Goal: Task Accomplishment & Management: Use online tool/utility

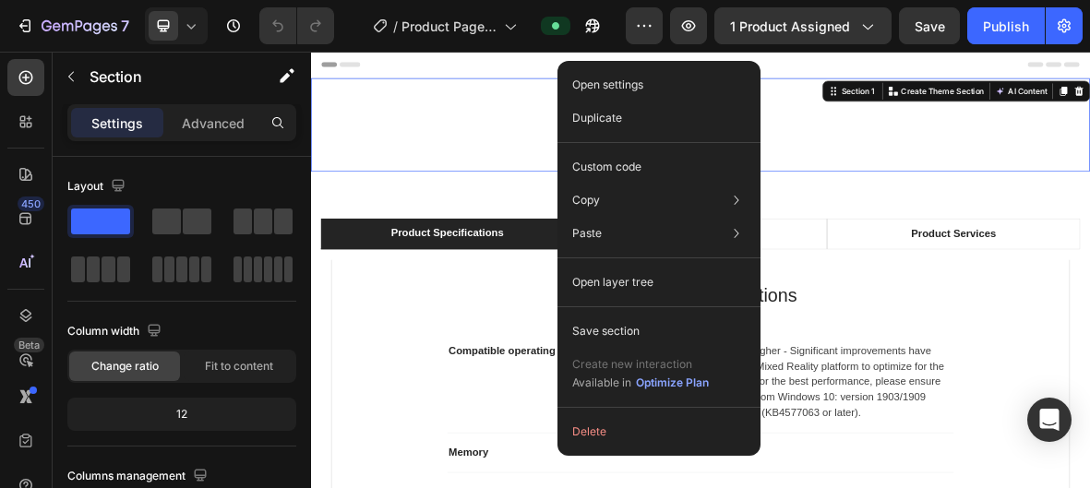
click at [1075, 174] on div "Product Images Hurry! LET BUY NOW Stock Counter Mafia: The Old Country (Steam) …" at bounding box center [865, 156] width 1108 height 133
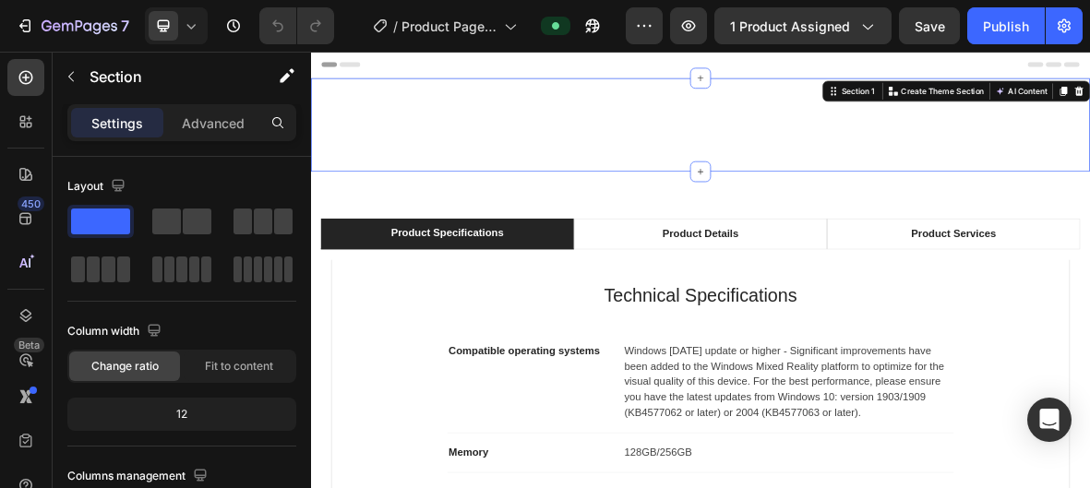
click at [1075, 174] on div "Product Images Hurry! LET BUY NOW Stock Counter Mafia: The Old Country (Steam) …" at bounding box center [865, 156] width 1108 height 133
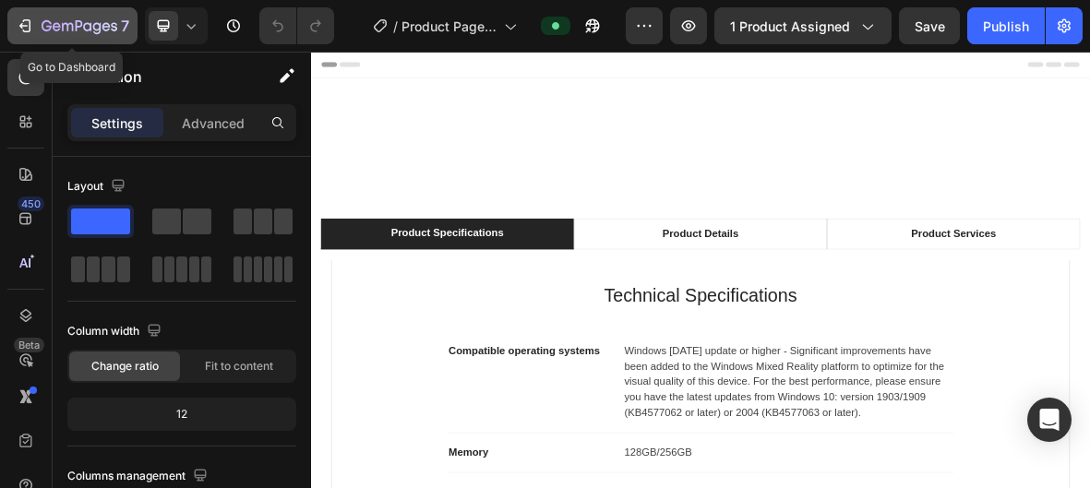
click at [38, 21] on div "7" at bounding box center [73, 26] width 114 height 22
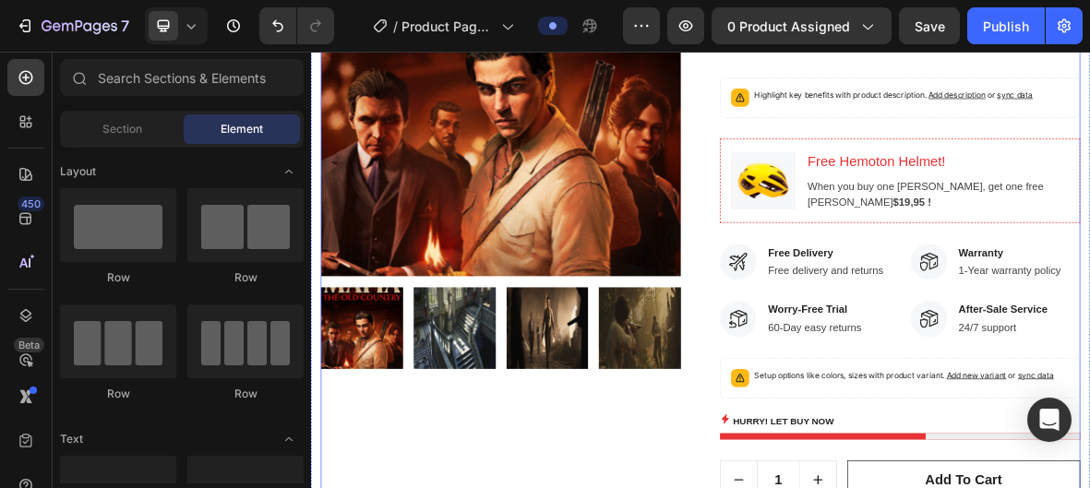
scroll to position [354, 0]
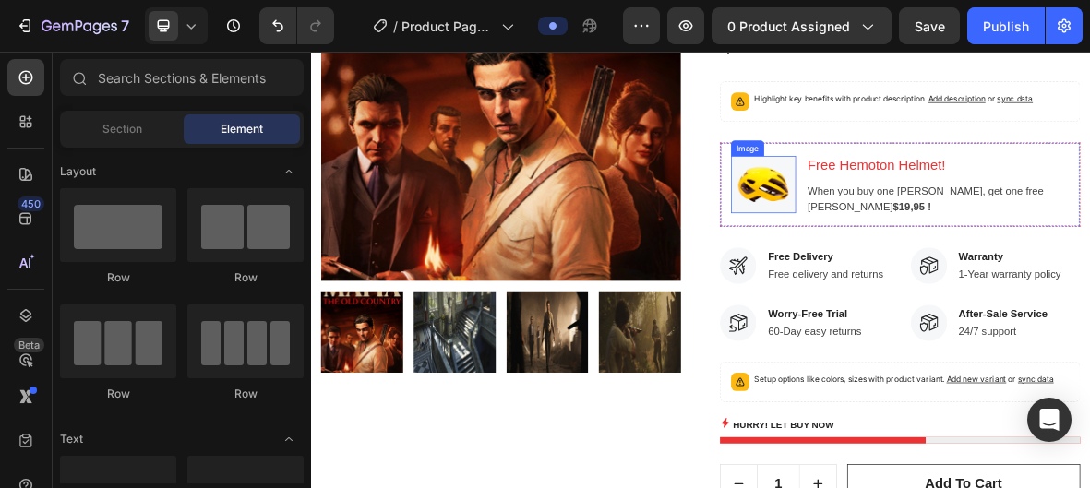
click at [953, 269] on img at bounding box center [954, 241] width 92 height 82
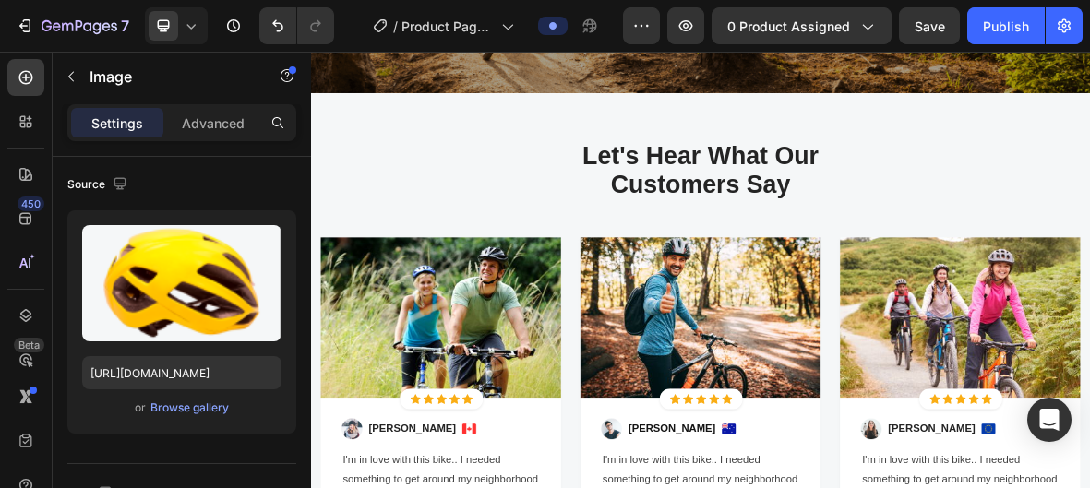
scroll to position [4377, 0]
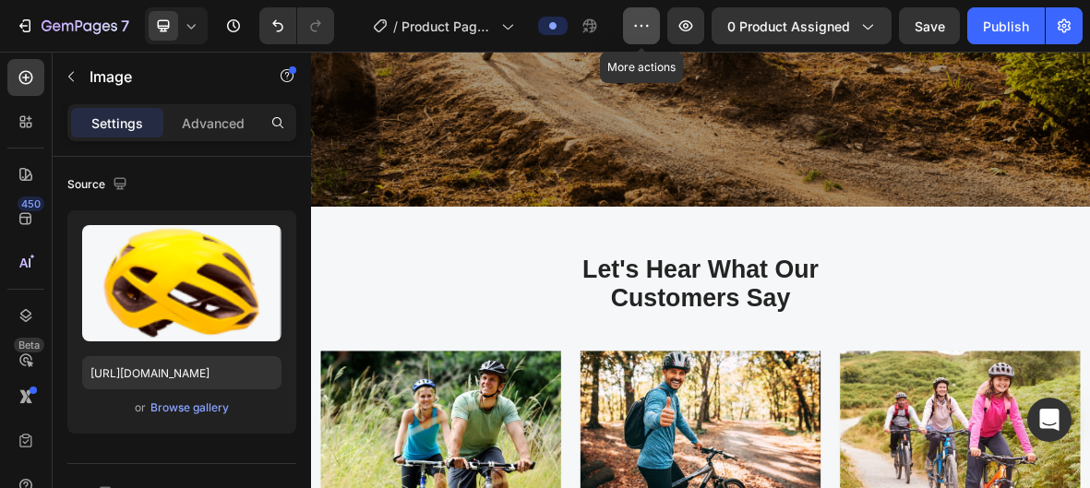
click at [642, 19] on icon "button" at bounding box center [641, 26] width 18 height 18
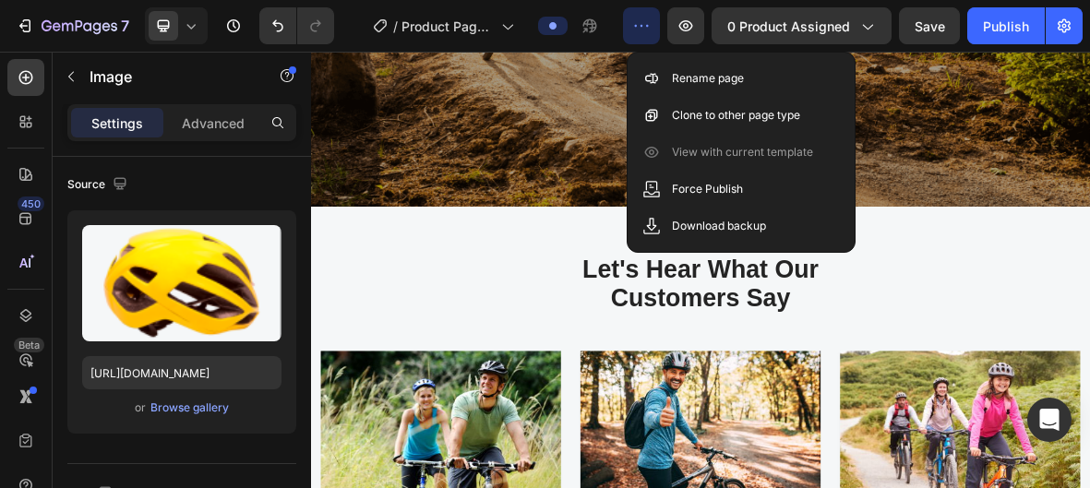
click at [642, 19] on icon "button" at bounding box center [641, 26] width 18 height 18
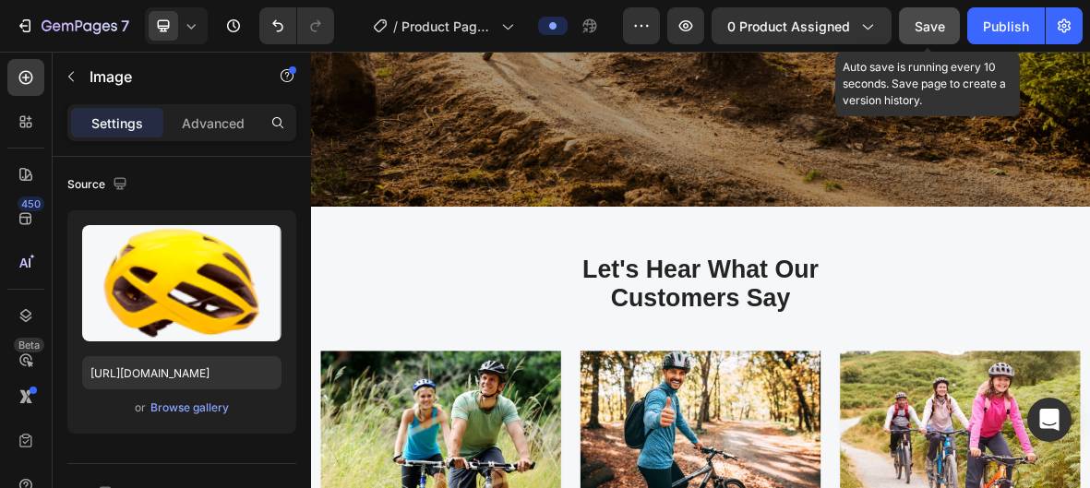
click at [952, 22] on button "Save" at bounding box center [929, 25] width 61 height 37
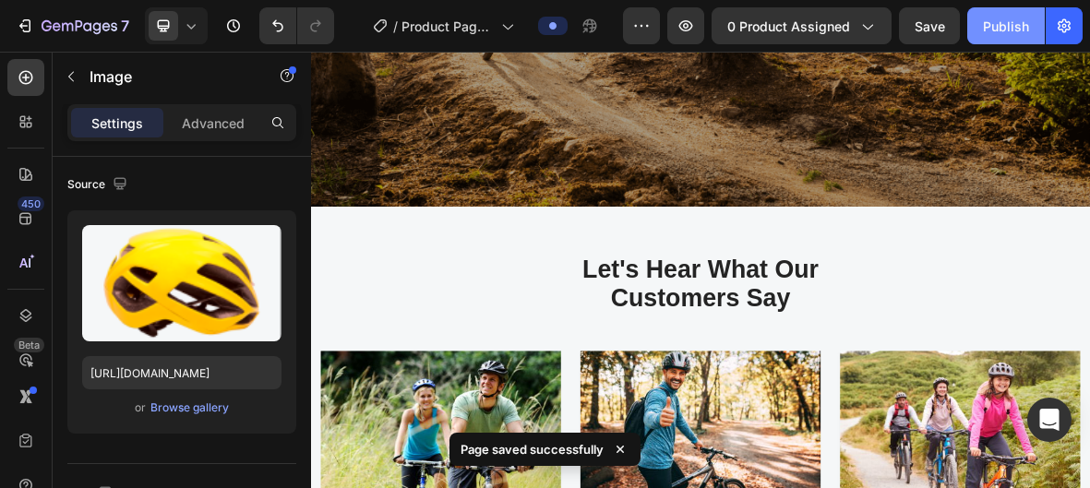
click at [986, 31] on div "Publish" at bounding box center [1006, 26] width 46 height 19
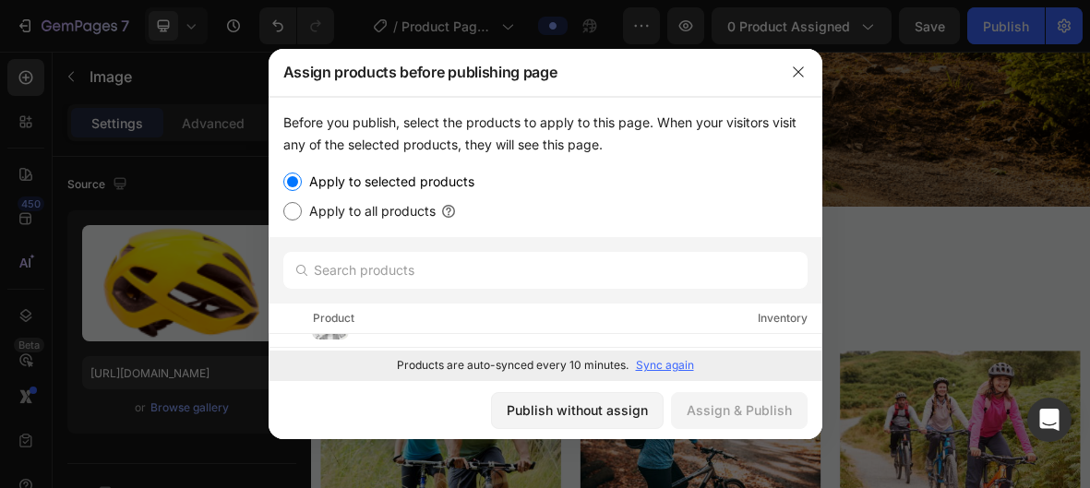
scroll to position [0, 0]
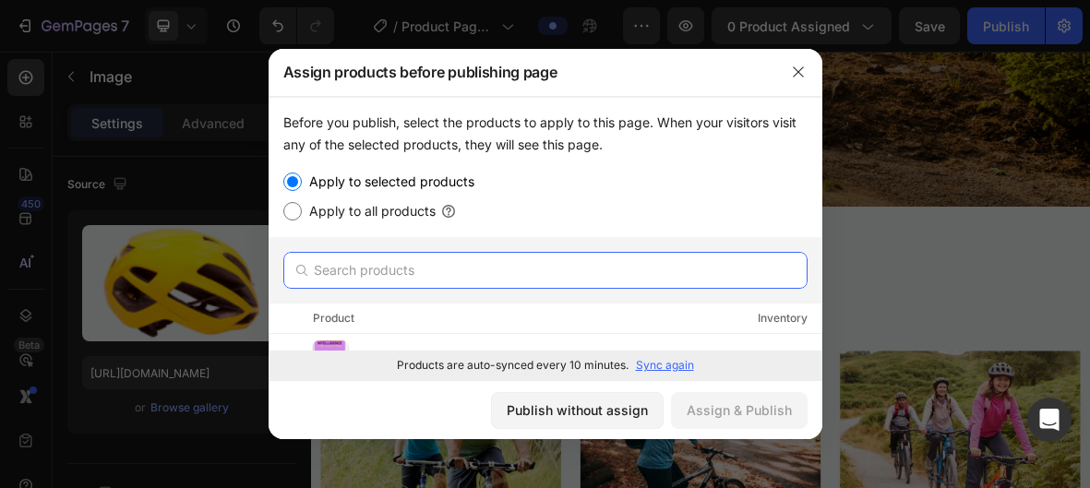
click at [499, 279] on input "text" at bounding box center [545, 270] width 524 height 37
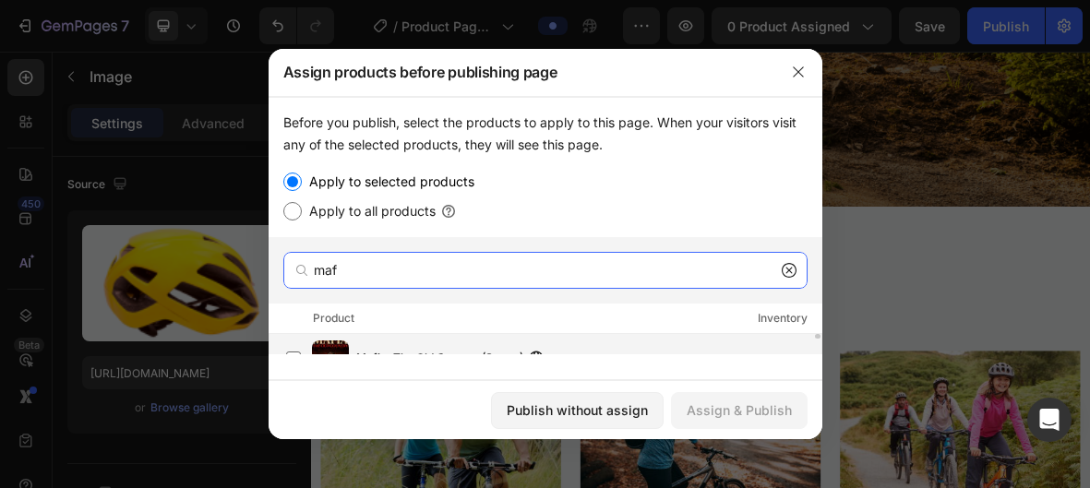
type input "maf"
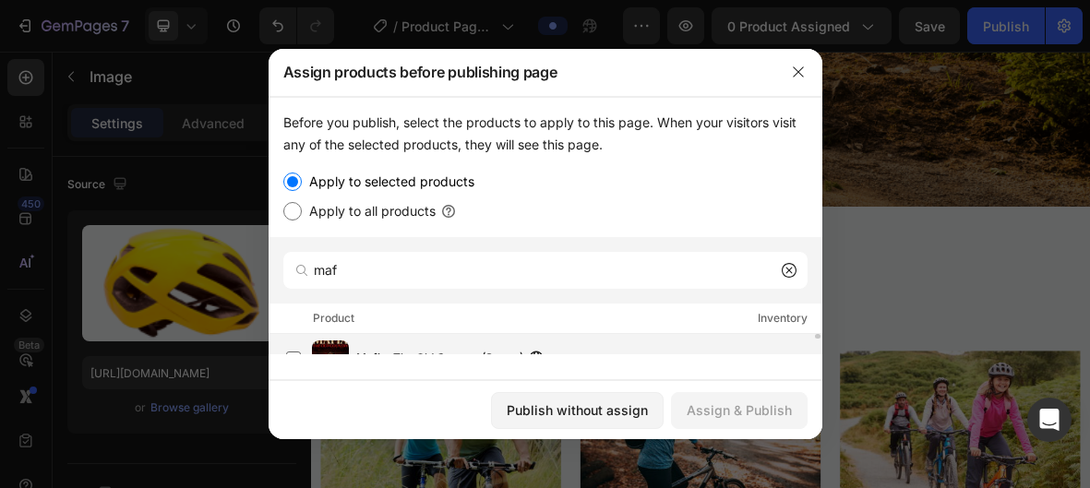
click at [491, 349] on span "Mafia: The Old Country (Steam)" at bounding box center [439, 359] width 167 height 20
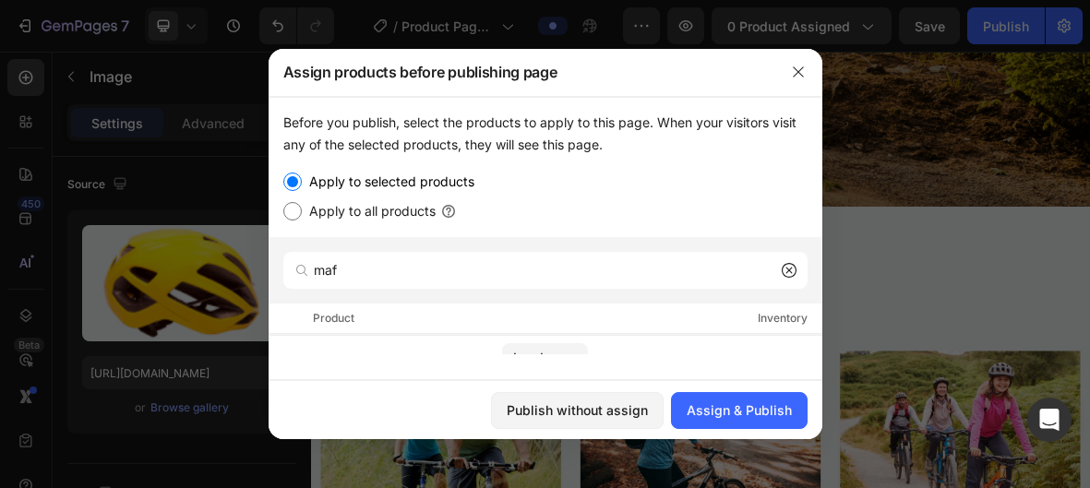
scroll to position [29, 0]
click at [763, 421] on button "Assign & Publish" at bounding box center [739, 410] width 137 height 37
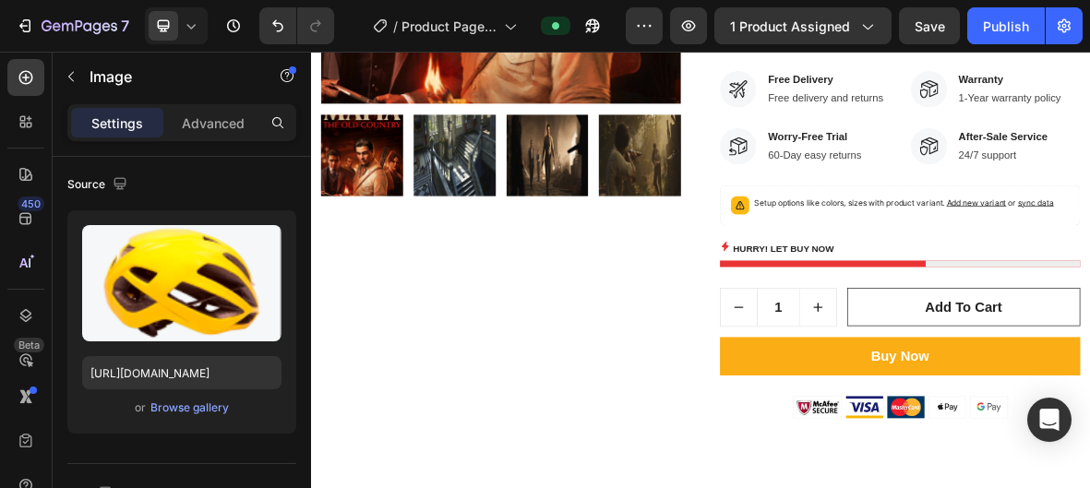
scroll to position [618, 0]
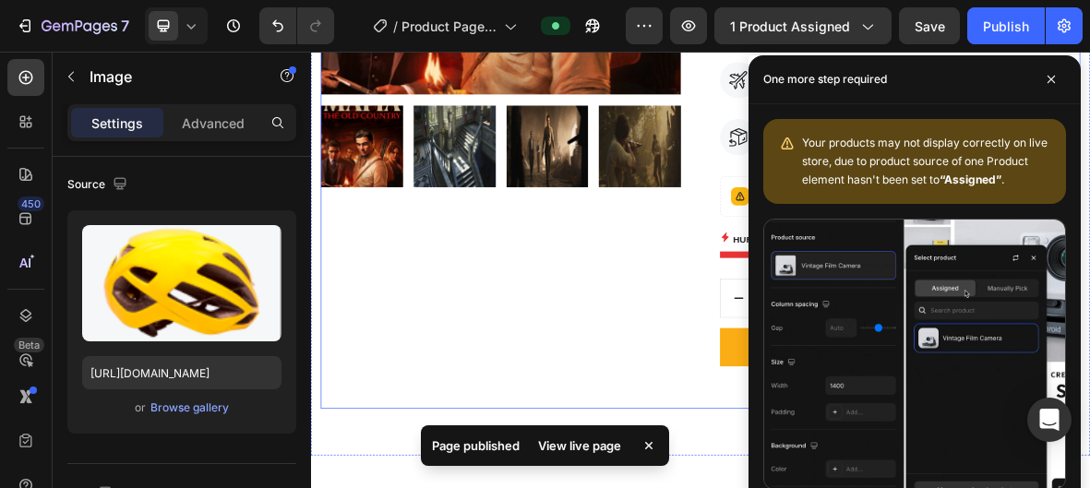
click at [824, 487] on div "Product Images" at bounding box center [581, 80] width 512 height 959
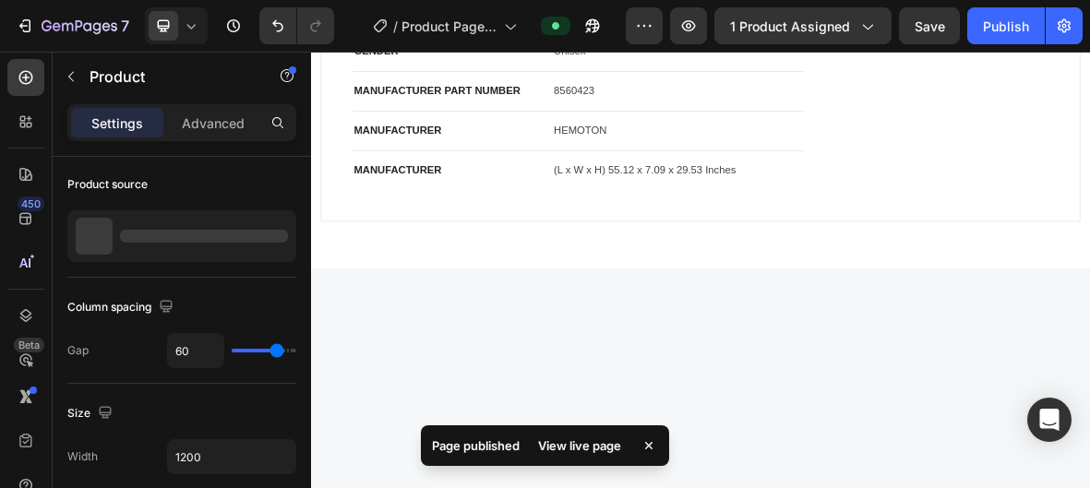
scroll to position [0, 0]
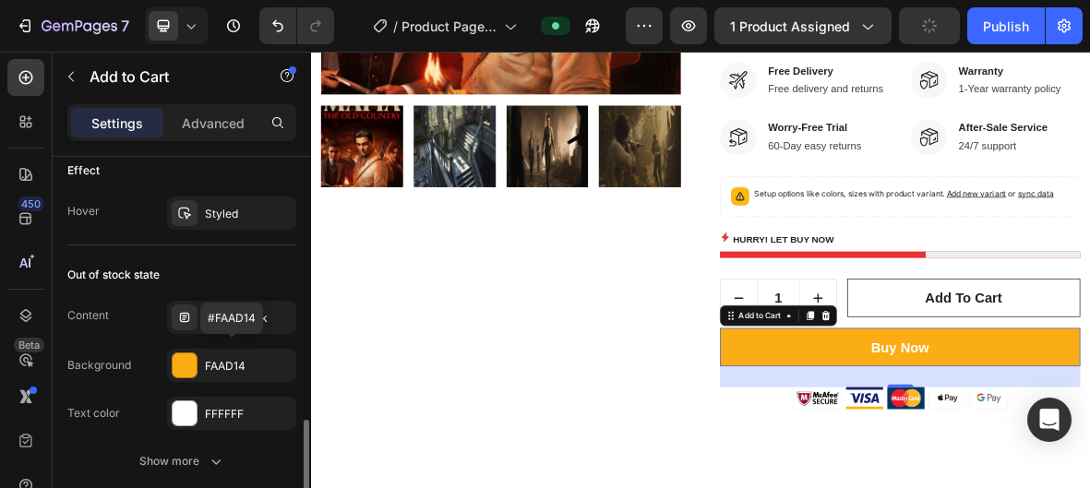
scroll to position [1586, 0]
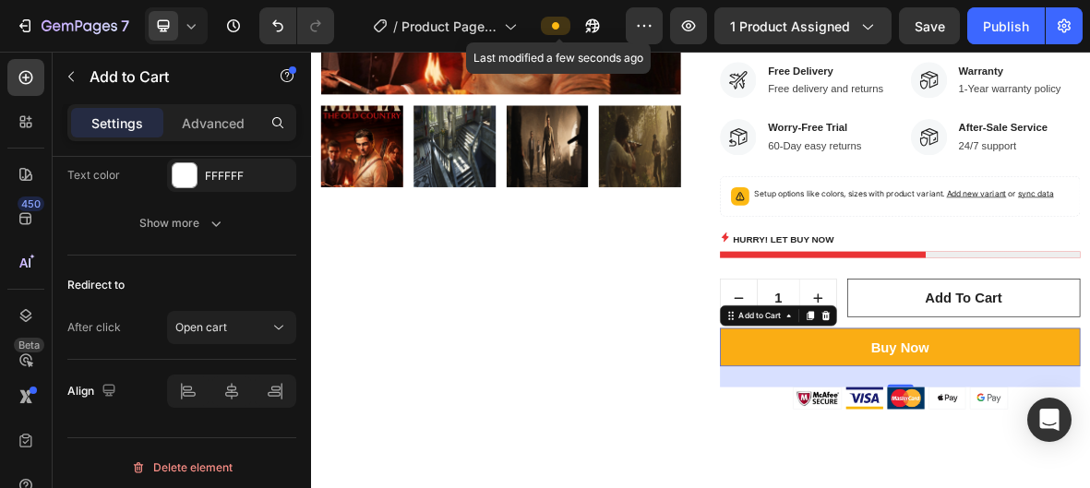
click at [559, 29] on icon at bounding box center [555, 25] width 7 height 7
click at [561, 20] on span at bounding box center [555, 25] width 15 height 15
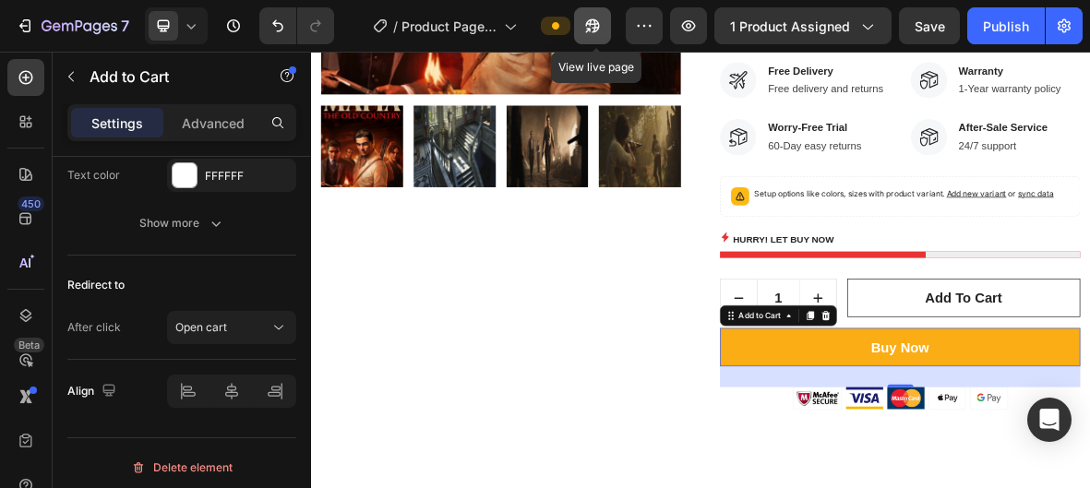
click at [601, 32] on icon "button" at bounding box center [592, 26] width 18 height 18
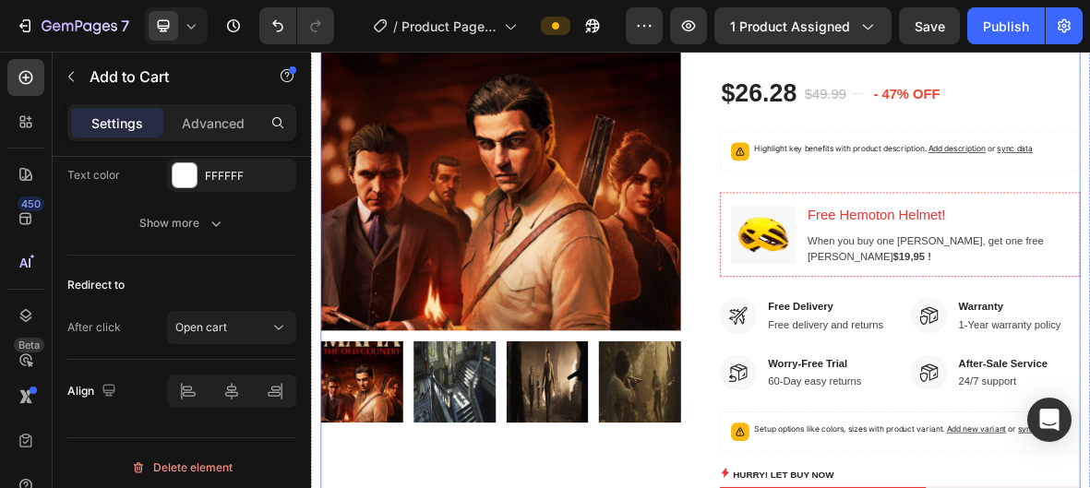
scroll to position [346, 0]
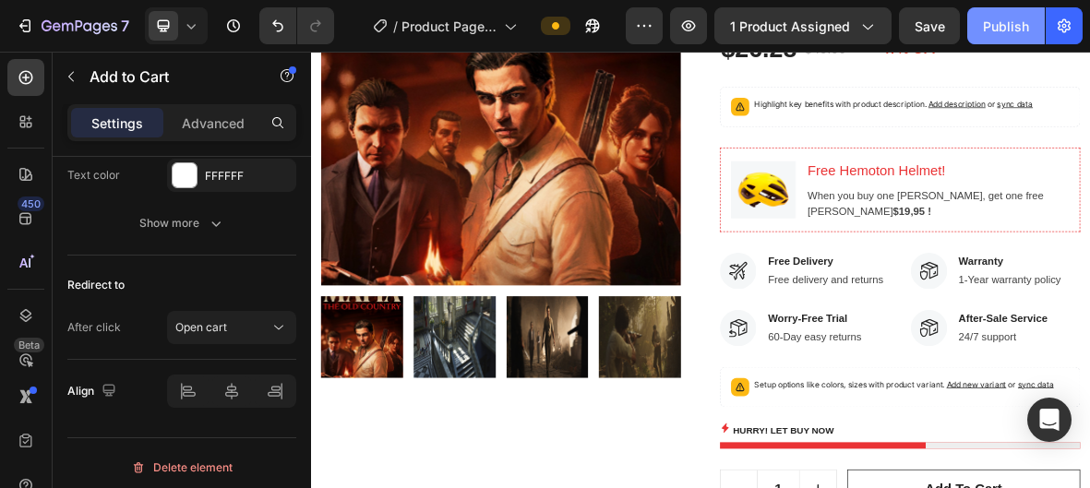
click at [1011, 27] on div "Publish" at bounding box center [1006, 26] width 46 height 19
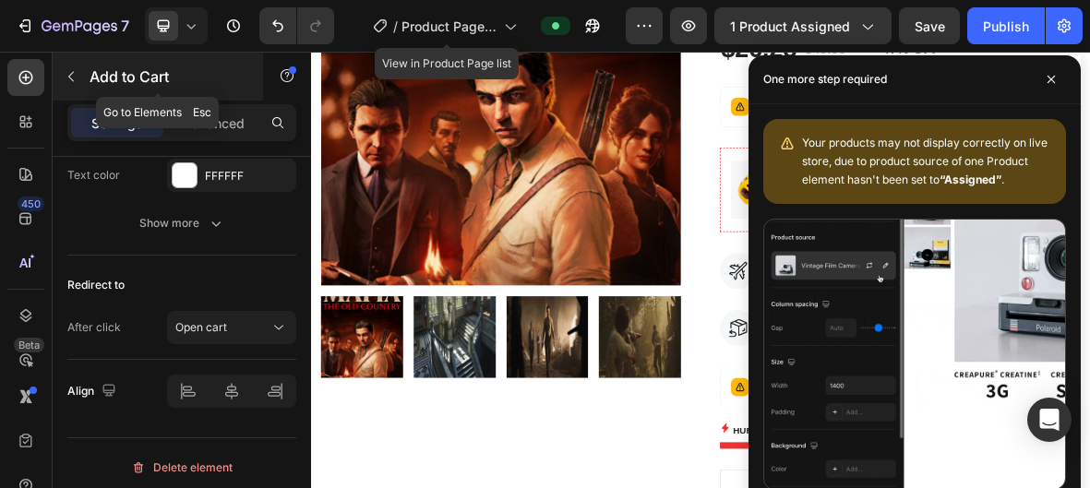
click at [77, 82] on icon "button" at bounding box center [71, 76] width 15 height 15
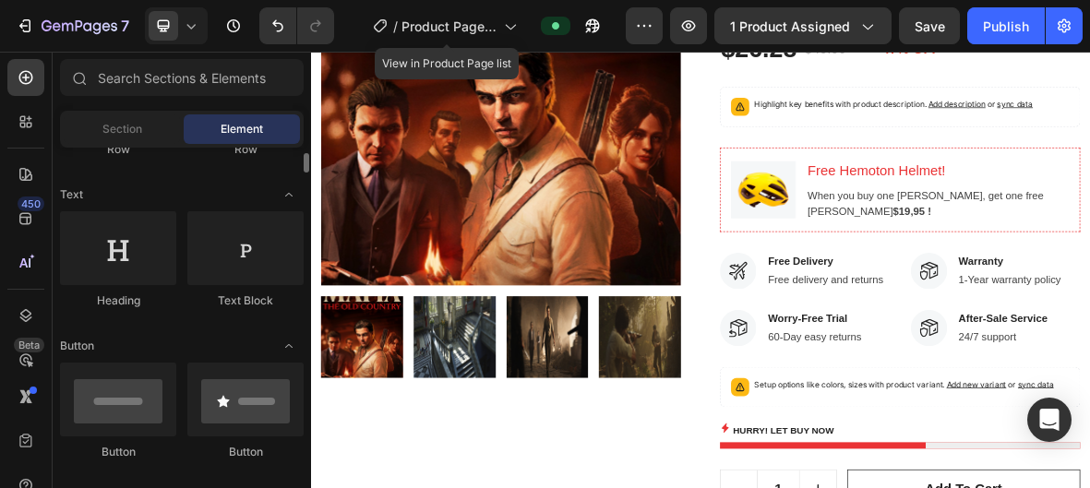
scroll to position [0, 0]
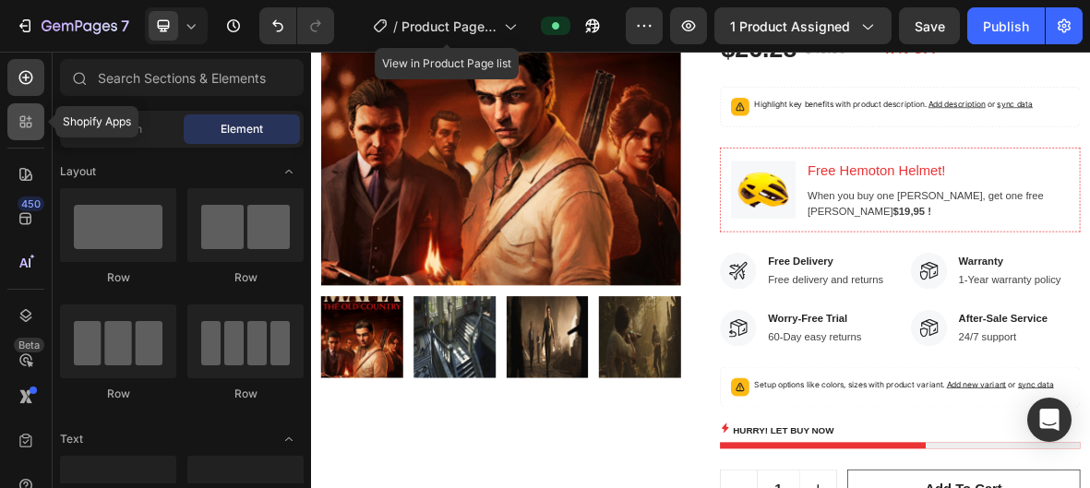
click at [30, 126] on icon at bounding box center [30, 126] width 6 height 6
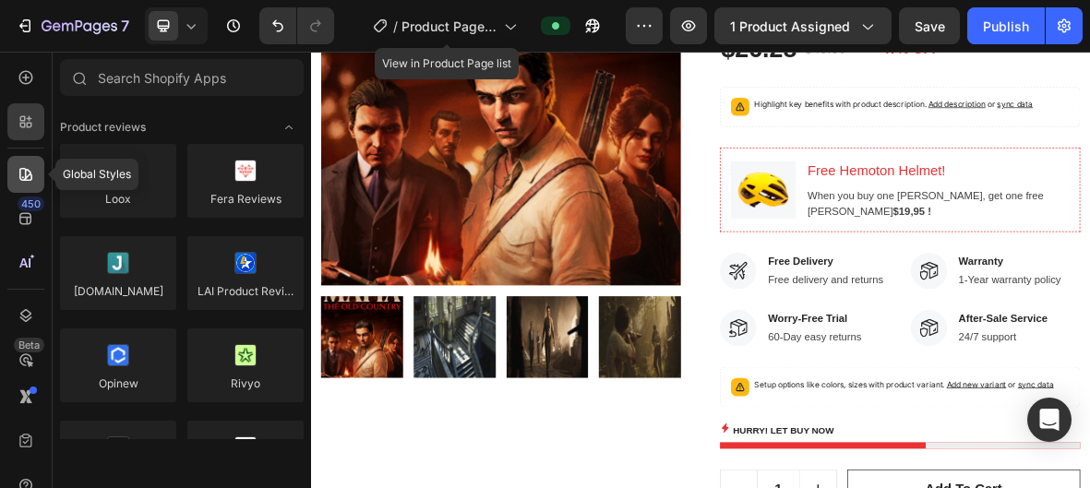
click at [23, 170] on icon at bounding box center [26, 174] width 18 height 18
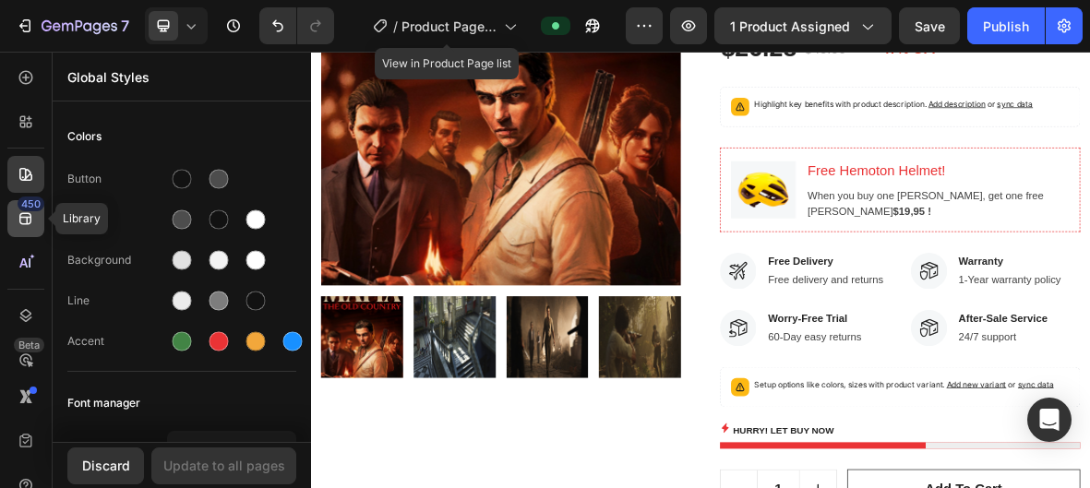
click at [31, 217] on icon at bounding box center [26, 219] width 18 height 18
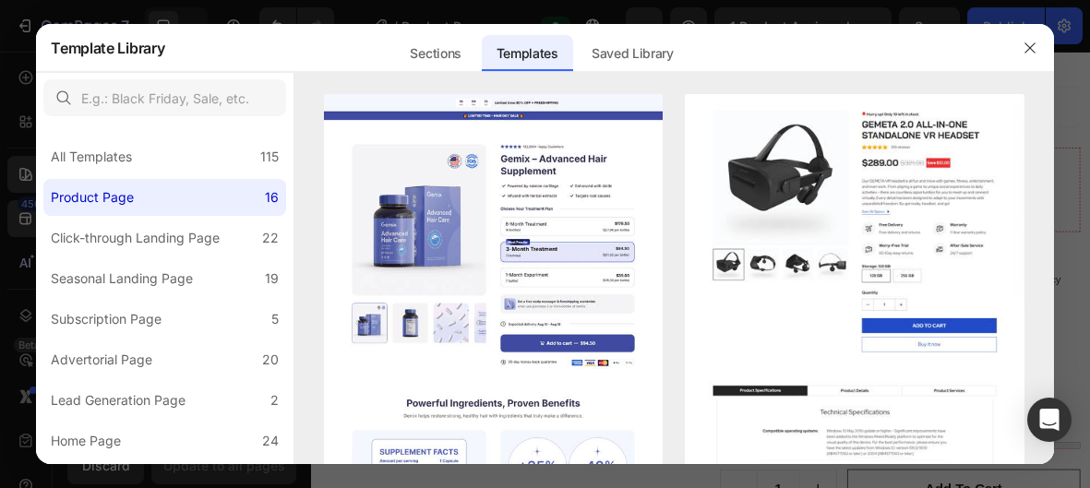
click at [25, 257] on div at bounding box center [545, 244] width 1090 height 488
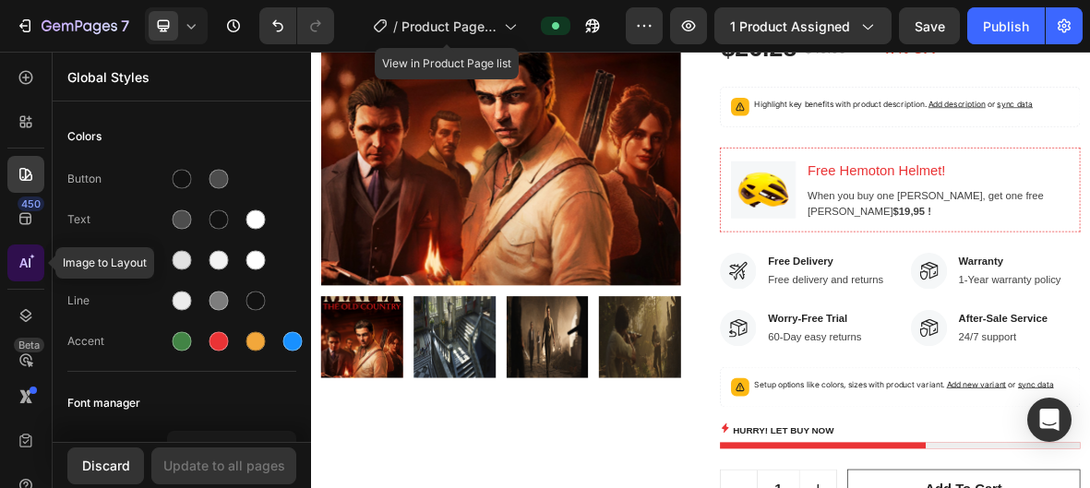
click at [29, 260] on icon at bounding box center [30, 262] width 2 height 9
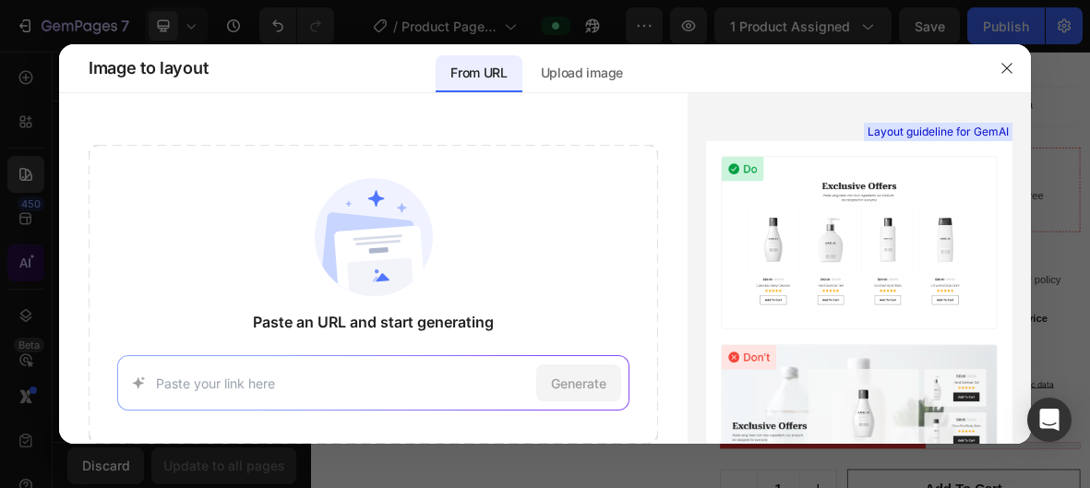
click at [29, 260] on div at bounding box center [545, 244] width 1090 height 488
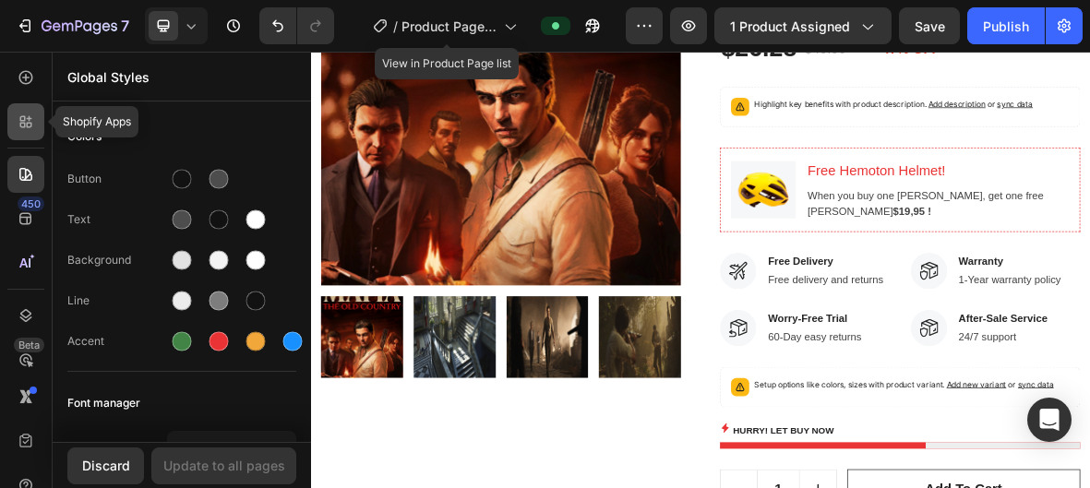
click at [34, 114] on icon at bounding box center [26, 122] width 18 height 18
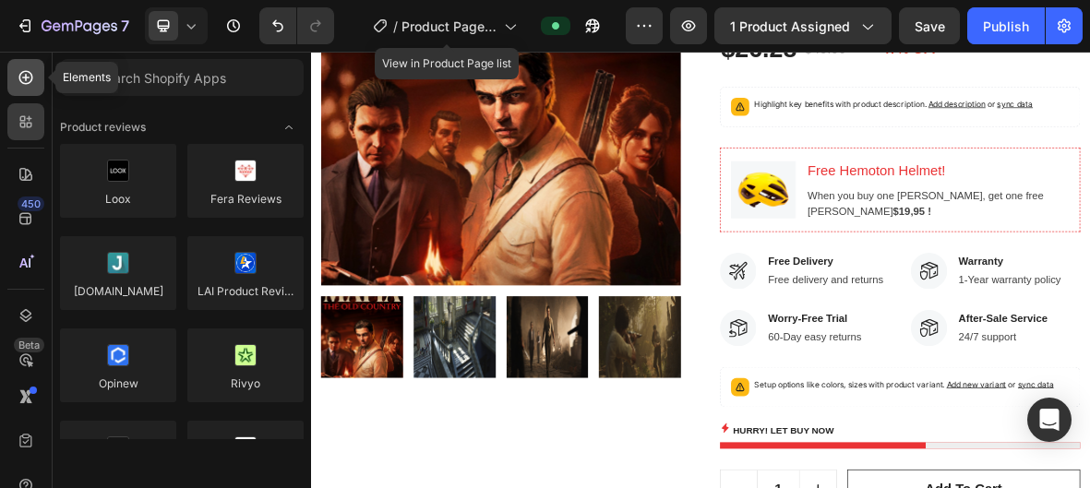
click at [22, 76] on icon at bounding box center [26, 77] width 18 height 18
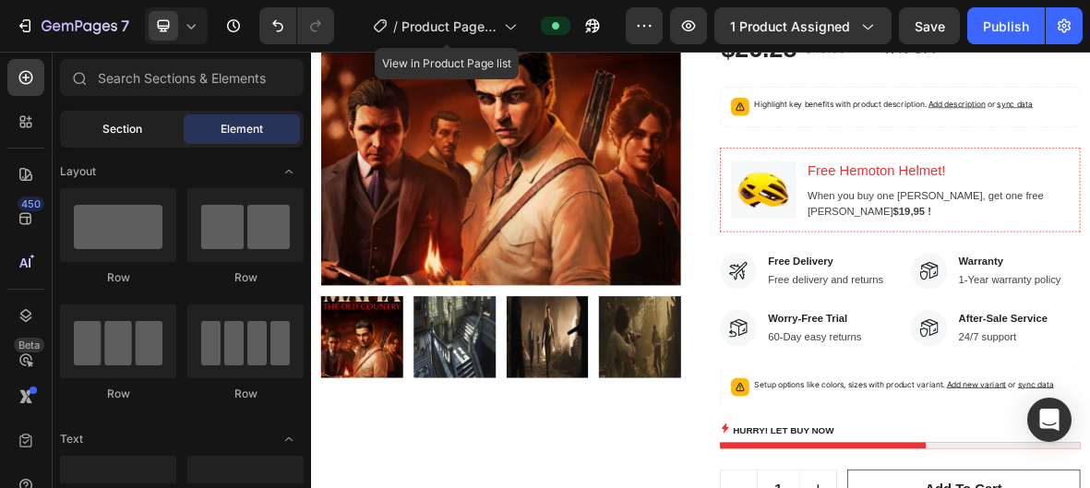
click at [136, 122] on span "Section" at bounding box center [122, 129] width 40 height 17
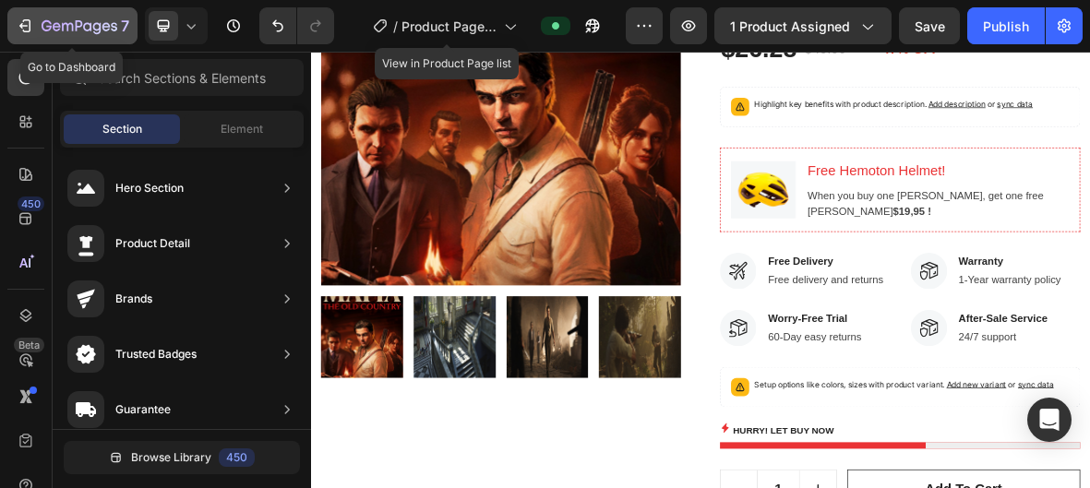
click at [25, 27] on icon "button" at bounding box center [25, 26] width 18 height 18
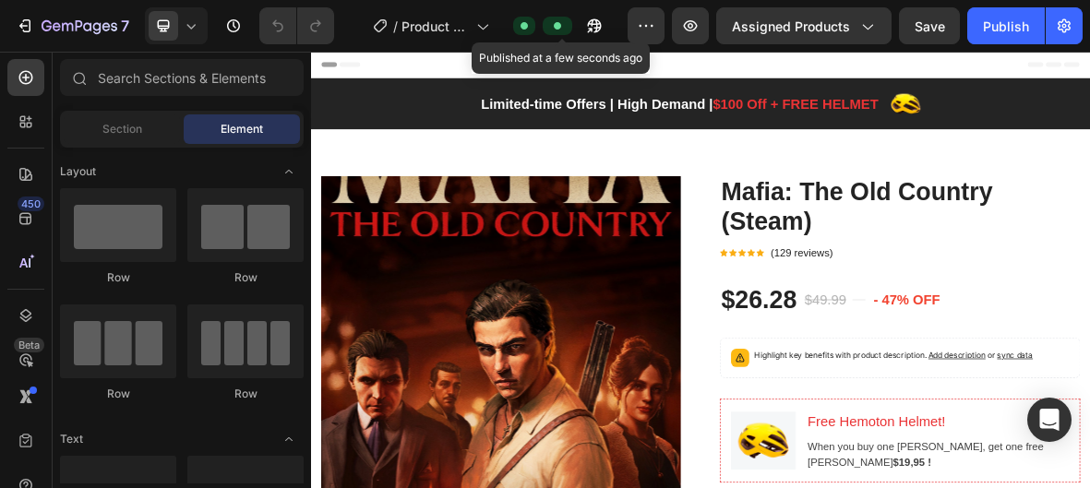
click at [565, 24] on span at bounding box center [557, 25] width 15 height 15
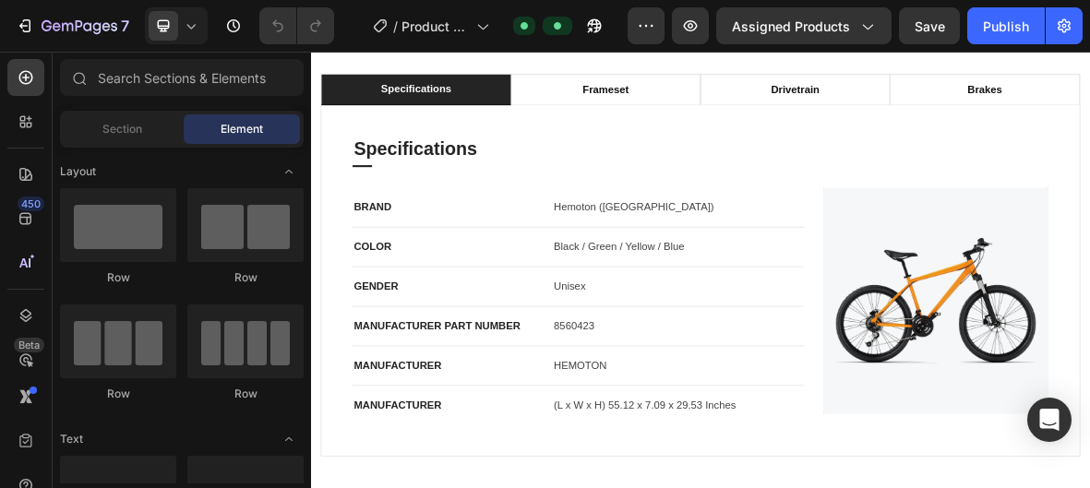
scroll to position [1229, 0]
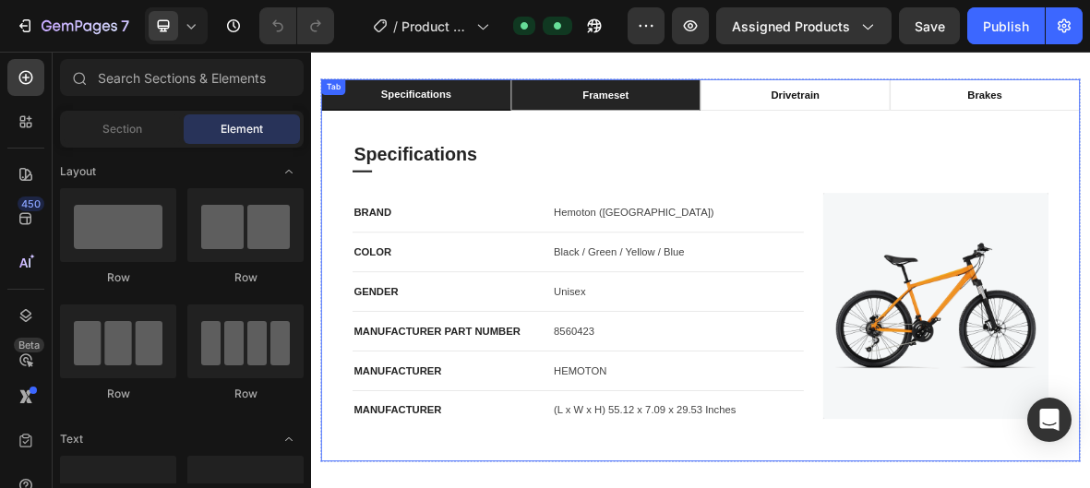
click at [747, 114] on div "frameset" at bounding box center [729, 114] width 71 height 28
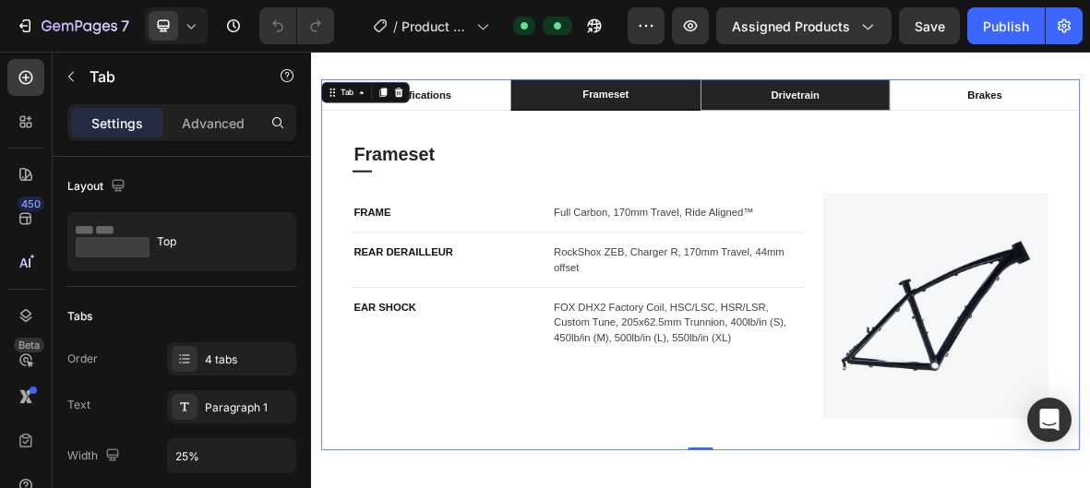
click at [976, 120] on div "drivetrain" at bounding box center [1000, 114] width 75 height 28
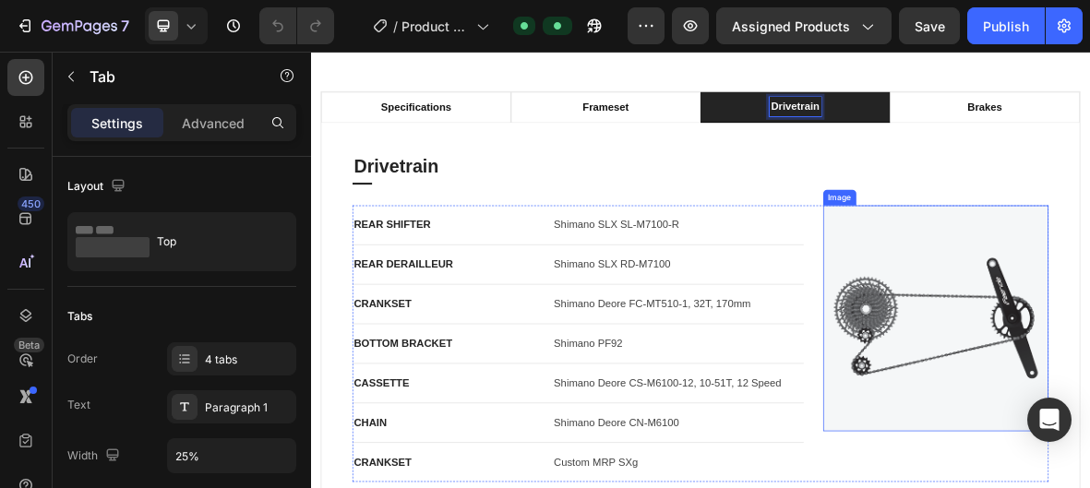
scroll to position [1103, 0]
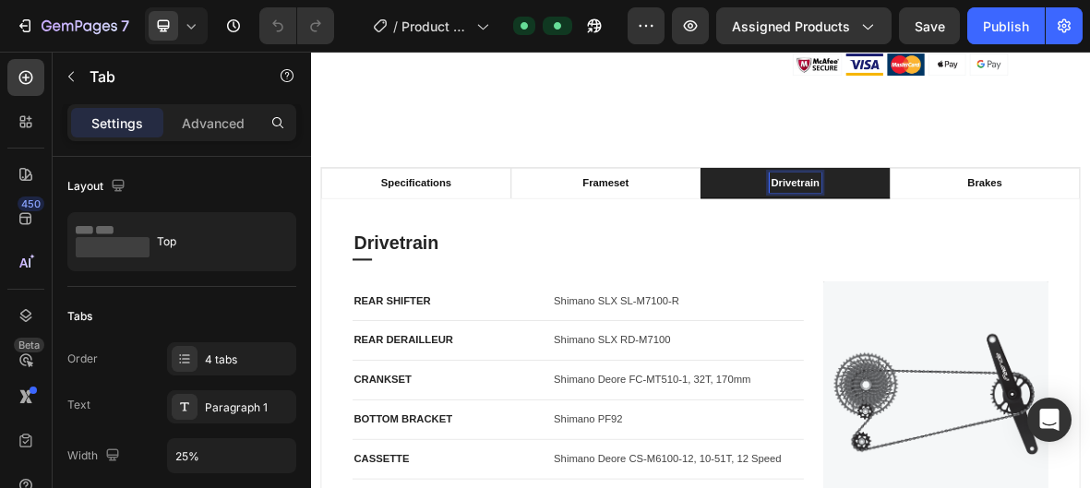
click at [1059, 242] on li "drivetrain" at bounding box center [1000, 239] width 270 height 44
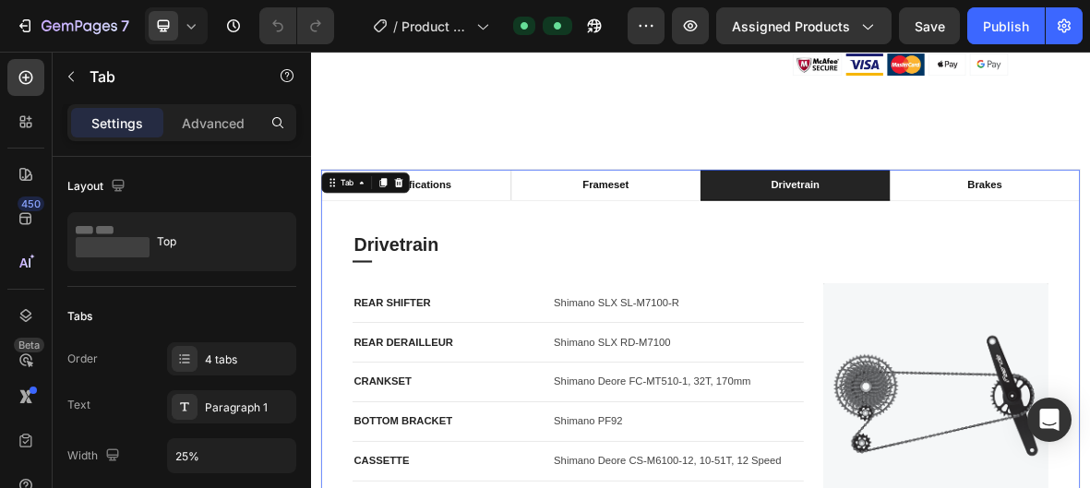
click at [1059, 242] on li "drivetrain" at bounding box center [1000, 242] width 270 height 44
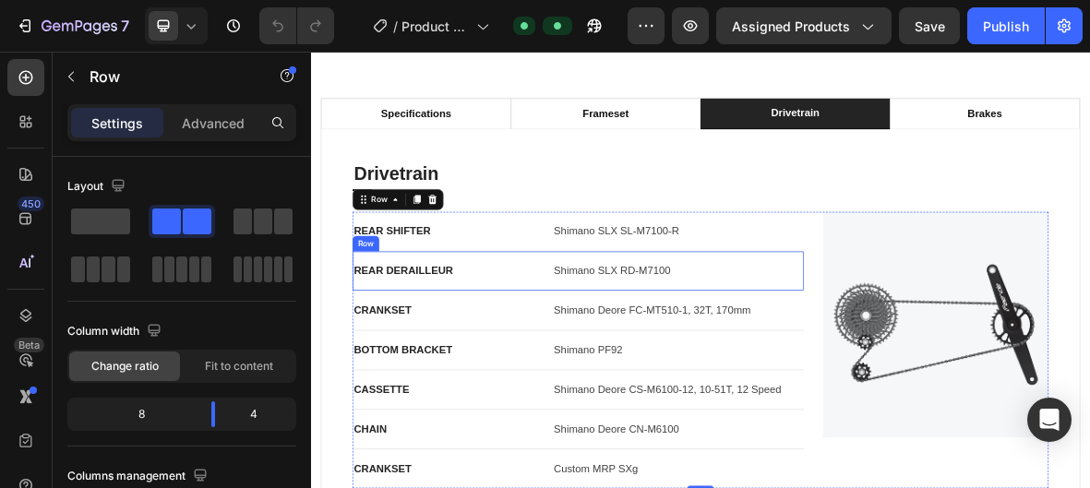
scroll to position [1203, 0]
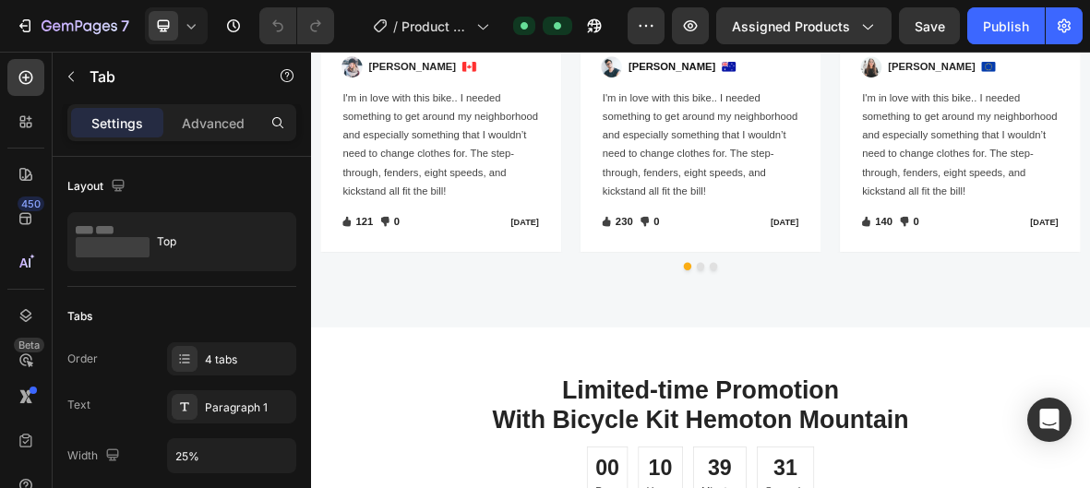
scroll to position [4824, 0]
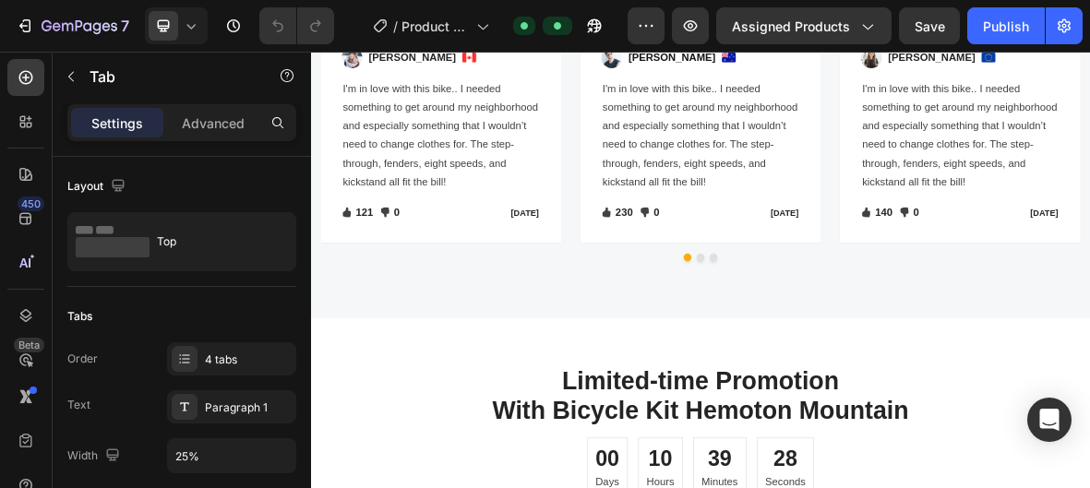
click at [774, 72] on p "[PERSON_NAME]" at bounding box center [825, 61] width 124 height 22
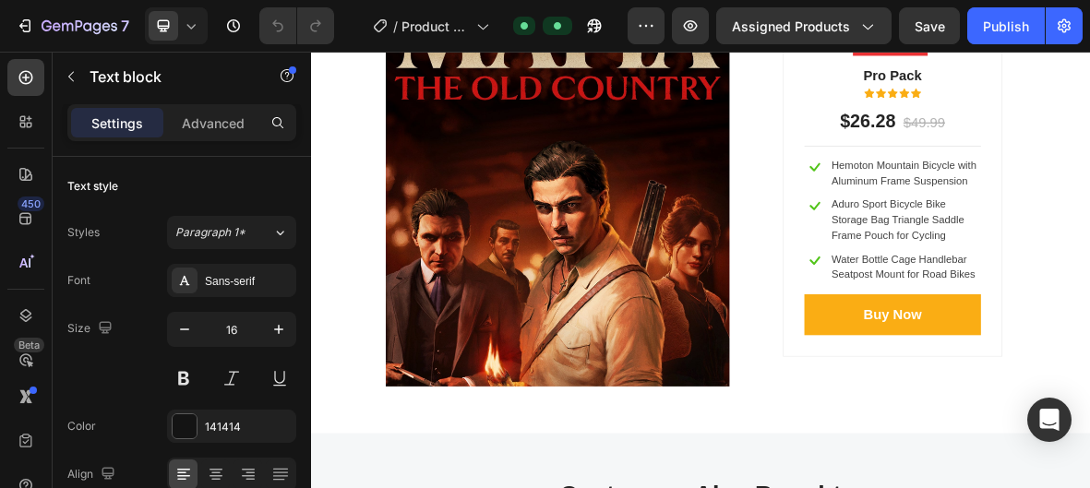
scroll to position [5769, 0]
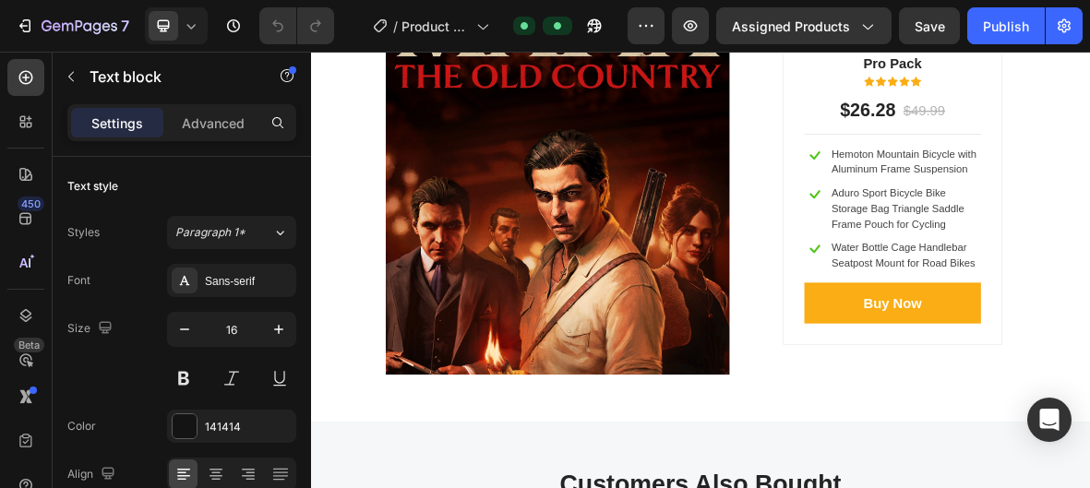
click at [774, 294] on img at bounding box center [661, 266] width 489 height 489
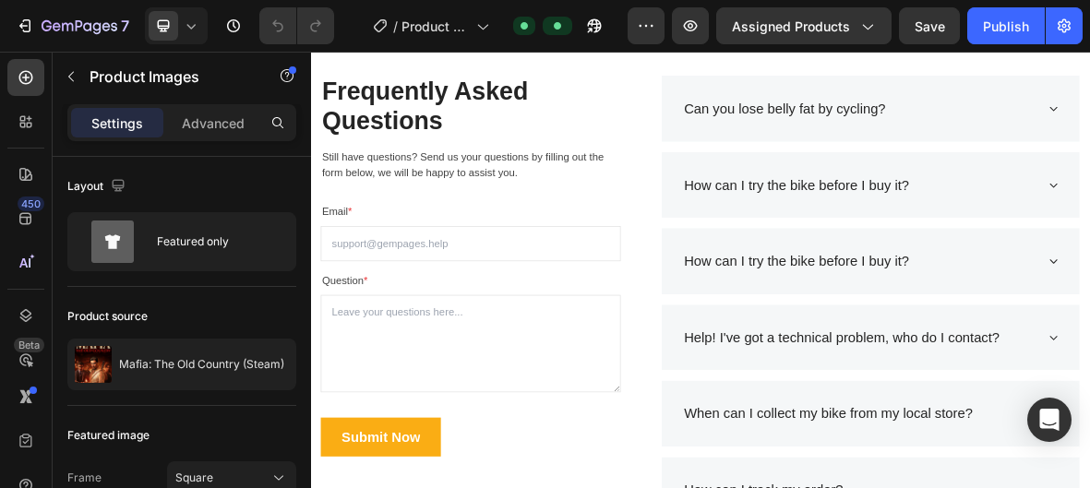
scroll to position [6896, 0]
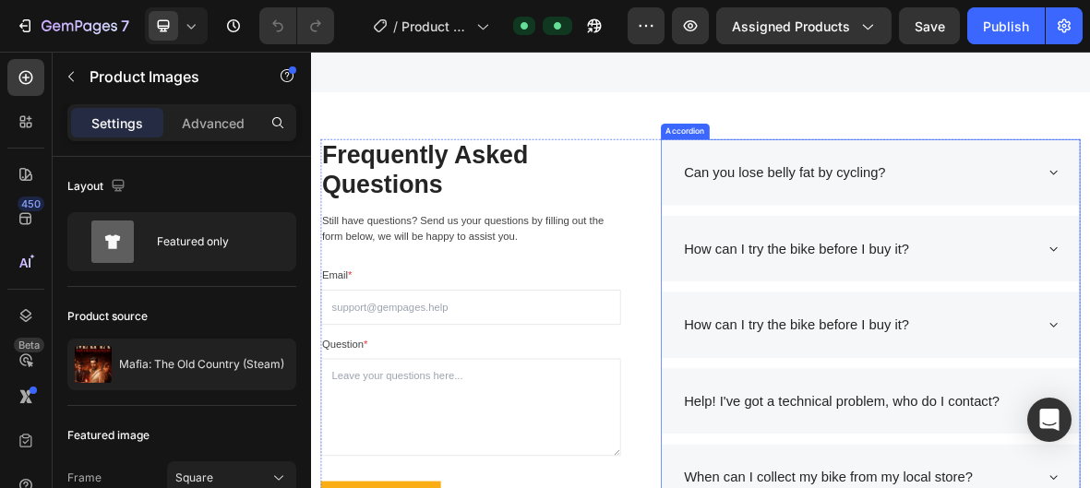
click at [1089, 234] on div "Can you lose belly fat by cycling?" at bounding box center [1092, 223] width 506 height 35
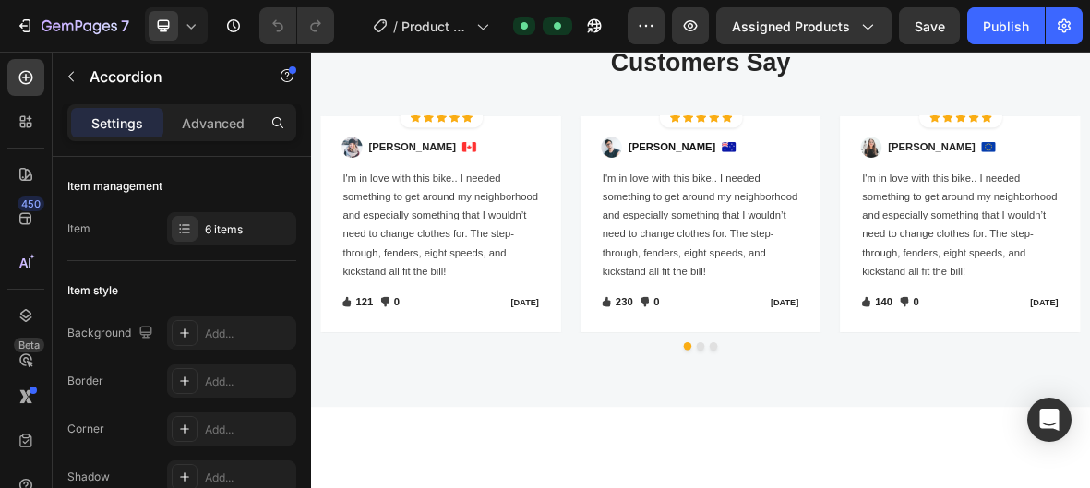
scroll to position [4687, 0]
